Goal: Task Accomplishment & Management: Complete application form

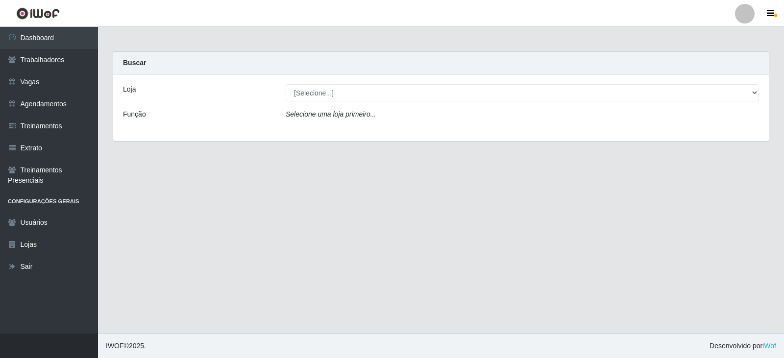
select select "502"
click at [286, 84] on select "[Selecione...] SuperFácil Atacado - Vale do Sol" at bounding box center [523, 92] width 474 height 17
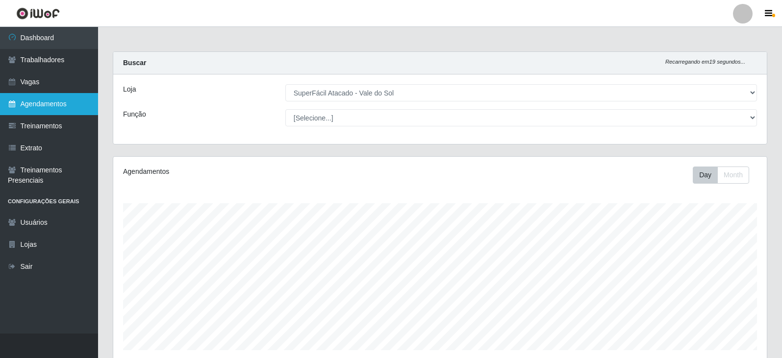
click at [26, 99] on link "Agendamentos" at bounding box center [49, 104] width 98 height 22
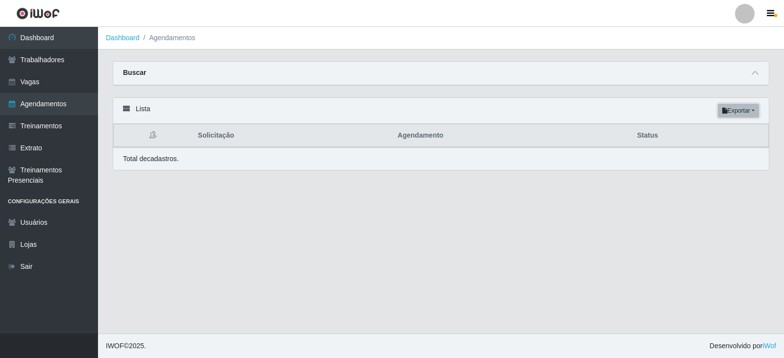
click at [731, 110] on button "Exportar" at bounding box center [738, 111] width 41 height 14
click at [500, 203] on main "Dashboard Agendamentos Carregando... Buscar Início em [GEOGRAPHIC_DATA] em Stat…" at bounding box center [441, 180] width 686 height 307
drag, startPoint x: 114, startPoint y: 105, endPoint x: 120, endPoint y: 107, distance: 6.1
click at [119, 106] on div "Lista Exportar PDF Excel" at bounding box center [441, 111] width 656 height 26
click at [125, 107] on icon at bounding box center [126, 108] width 7 height 7
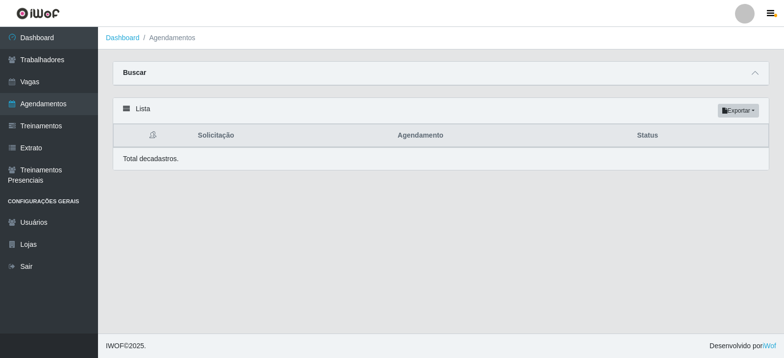
click at [194, 35] on li "Agendamentos" at bounding box center [168, 38] width 56 height 10
click at [452, 86] on div "Carregando... Buscar Início em [GEOGRAPHIC_DATA] em Status [Selecione...] AGEND…" at bounding box center [441, 79] width 672 height 36
click at [755, 76] on icon at bounding box center [755, 73] width 7 height 7
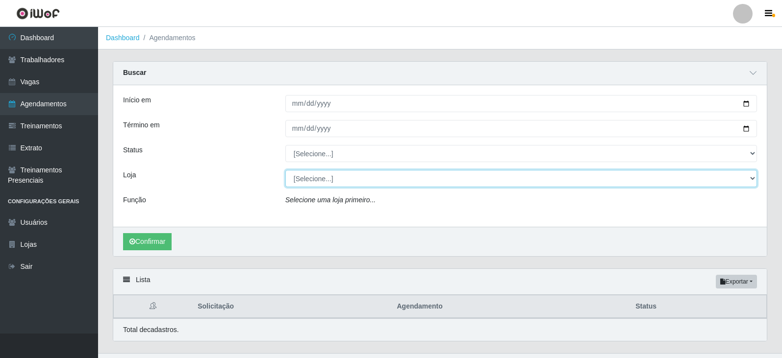
click at [353, 179] on select "[Selecione...] SuperFácil Atacado - Vale do Sol" at bounding box center [521, 178] width 472 height 17
select select "502"
click at [285, 171] on select "[Selecione...] SuperFácil Atacado - Vale do Sol" at bounding box center [521, 178] width 472 height 17
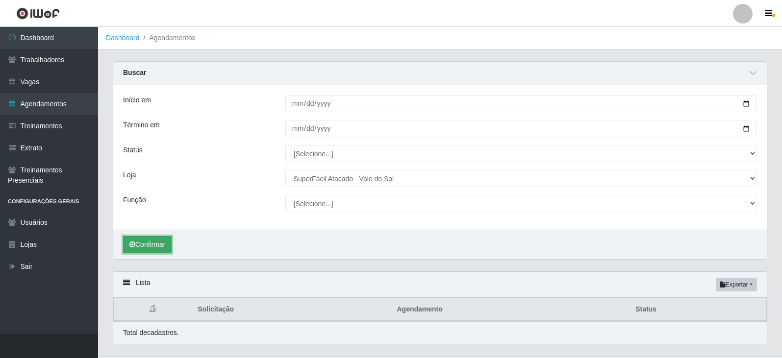
click at [170, 245] on button "Confirmar" at bounding box center [147, 244] width 49 height 17
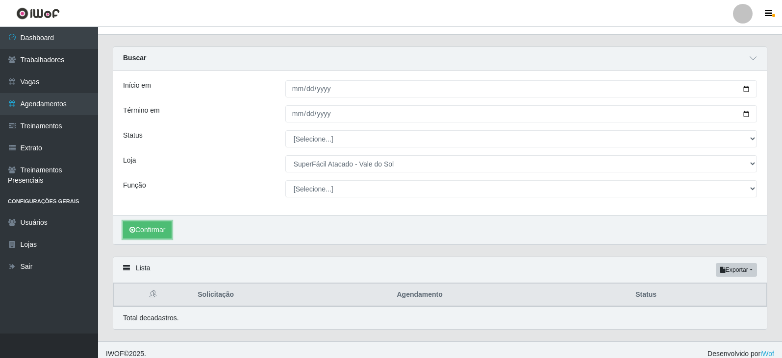
scroll to position [23, 0]
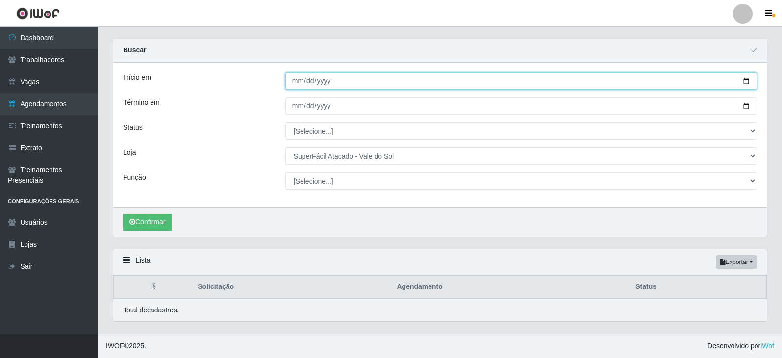
click at [320, 81] on input "Início em" at bounding box center [521, 81] width 472 height 17
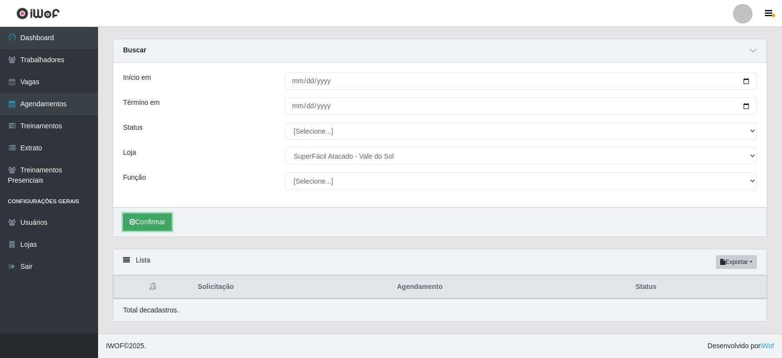
click at [154, 219] on button "Confirmar" at bounding box center [147, 222] width 49 height 17
